Goal: Task Accomplishment & Management: Manage account settings

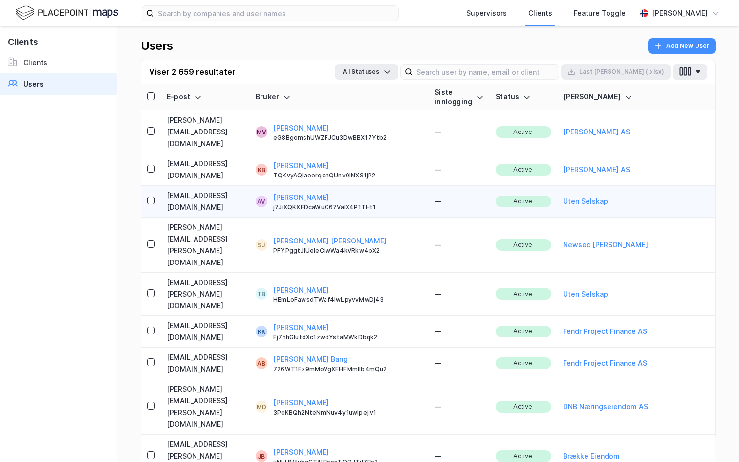
click at [329, 192] on button "[PERSON_NAME]" at bounding box center [301, 198] width 56 height 12
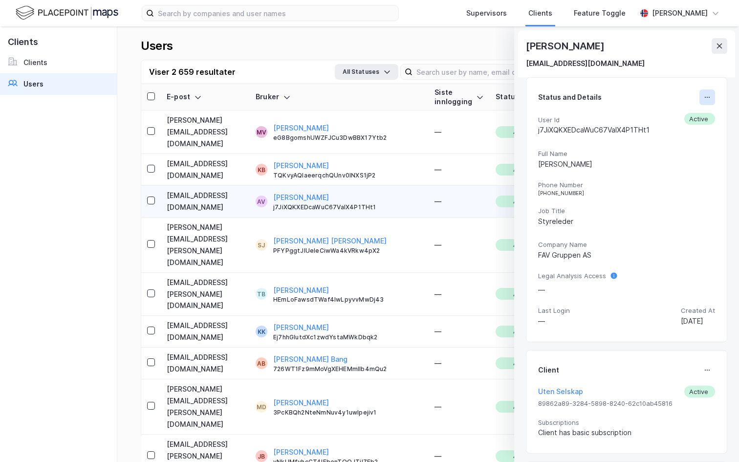
click at [708, 99] on icon at bounding box center [707, 97] width 8 height 8
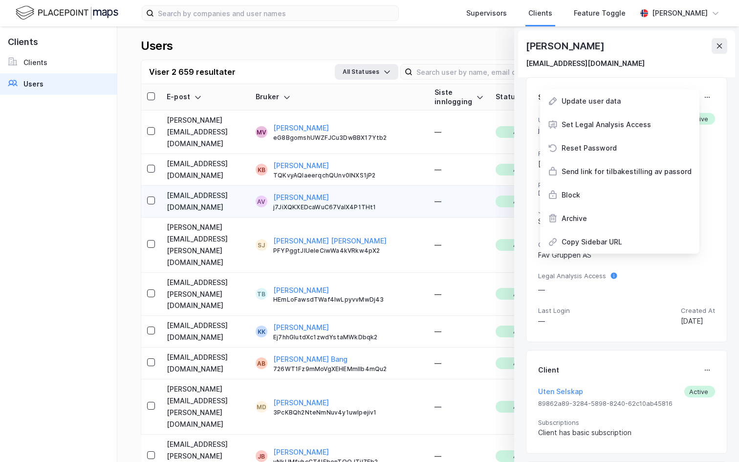
click at [721, 163] on div "Status and Details Update user data Set Legal Analysis Access Reset Password Se…" at bounding box center [626, 209] width 201 height 265
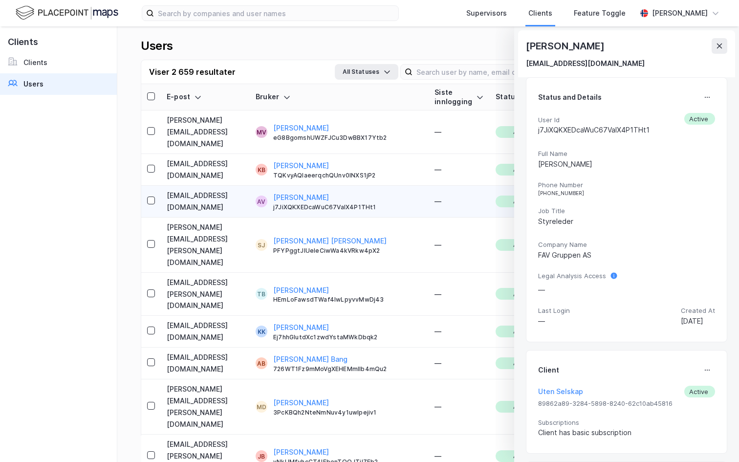
click at [708, 360] on div "Client Uten Selskap Active 89862a89-3284-5898-8240-62c10ab45816 Subscriptions C…" at bounding box center [626, 402] width 201 height 104
click at [707, 368] on icon at bounding box center [707, 370] width 8 height 8
click at [685, 372] on div "Set Client" at bounding box center [675, 374] width 34 height 12
click at [707, 378] on div "Client Uten Selskap Active 89862a89-3284-5898-8240-62c10ab45816 Subscriptions C…" at bounding box center [626, 402] width 177 height 80
click at [707, 375] on button at bounding box center [707, 370] width 16 height 16
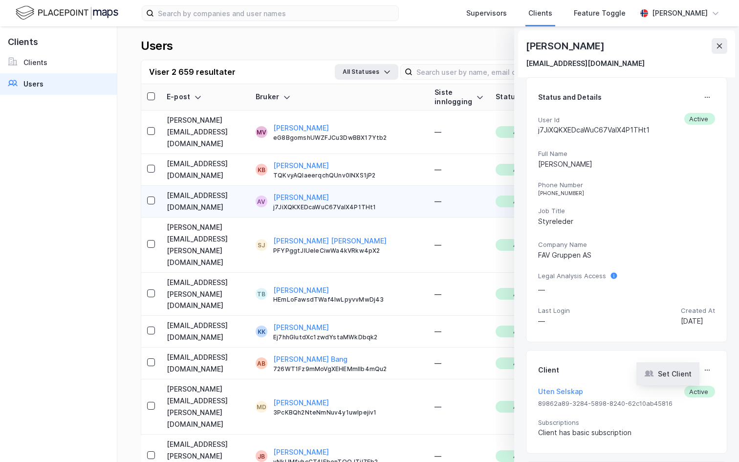
click at [674, 374] on div "Set Client" at bounding box center [675, 374] width 34 height 12
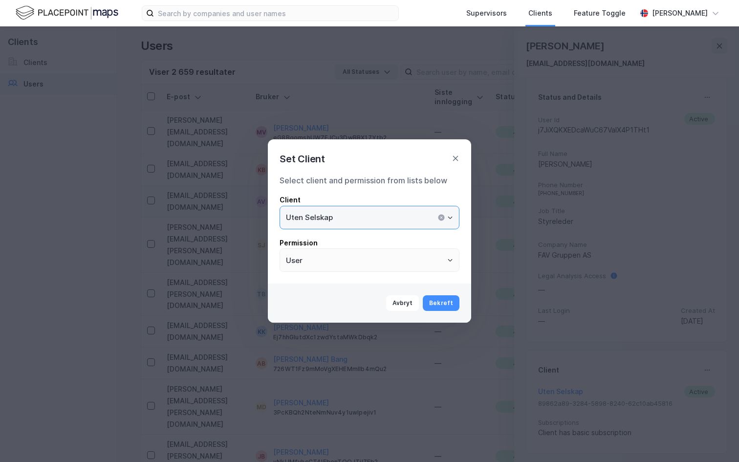
click at [390, 211] on input "Uten Selskap" at bounding box center [369, 217] width 179 height 22
click at [360, 235] on li "FAV Gruppen" at bounding box center [370, 238] width 180 height 18
type input "FAV Gruppen"
click at [442, 303] on button "Bekreft" at bounding box center [441, 303] width 37 height 16
